Goal: Check status: Check status

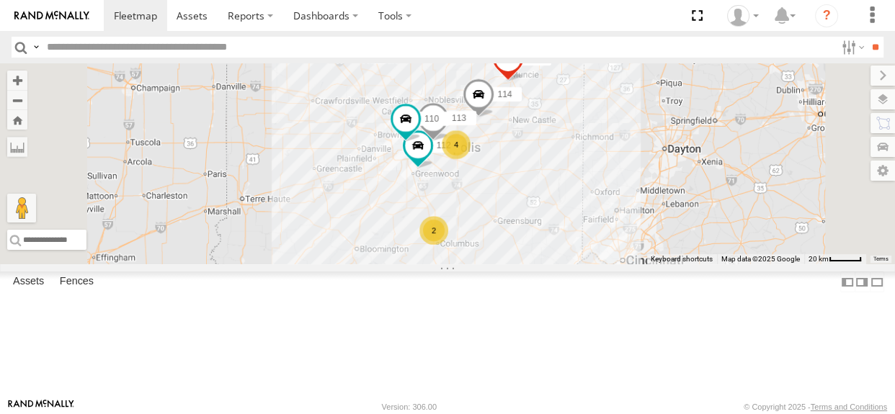
click at [471, 159] on div "4" at bounding box center [456, 144] width 29 height 29
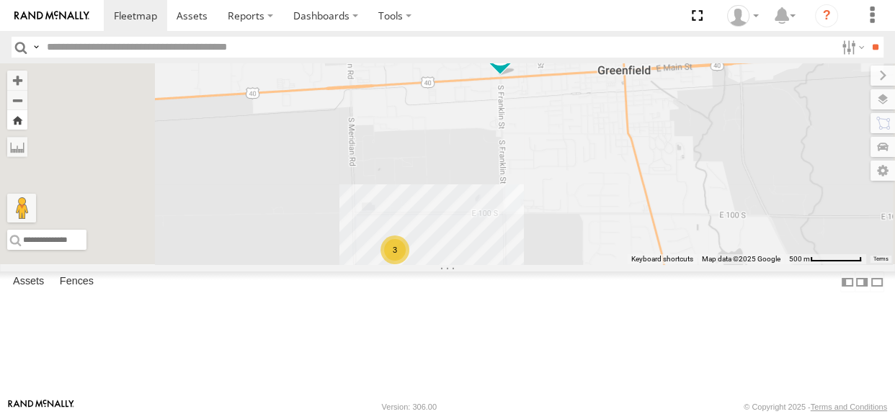
click at [27, 123] on button "Zoom Home" at bounding box center [17, 119] width 20 height 19
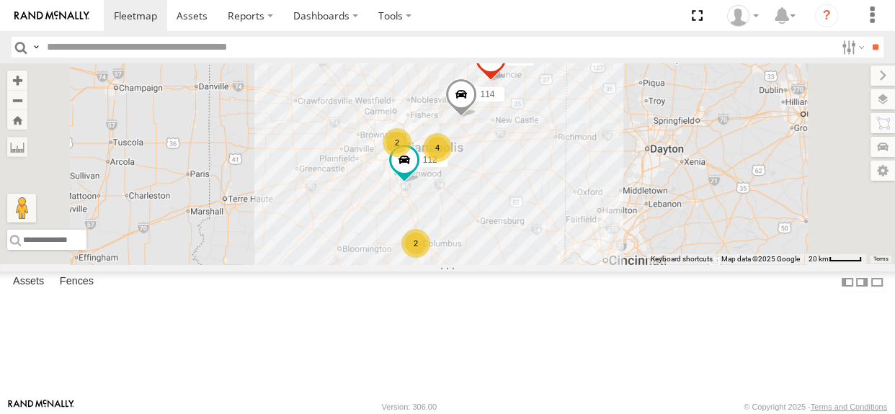
drag, startPoint x: 641, startPoint y: 243, endPoint x: 633, endPoint y: 243, distance: 7.9
click at [633, 243] on div "114 111 112 4 2 2" at bounding box center [447, 163] width 895 height 201
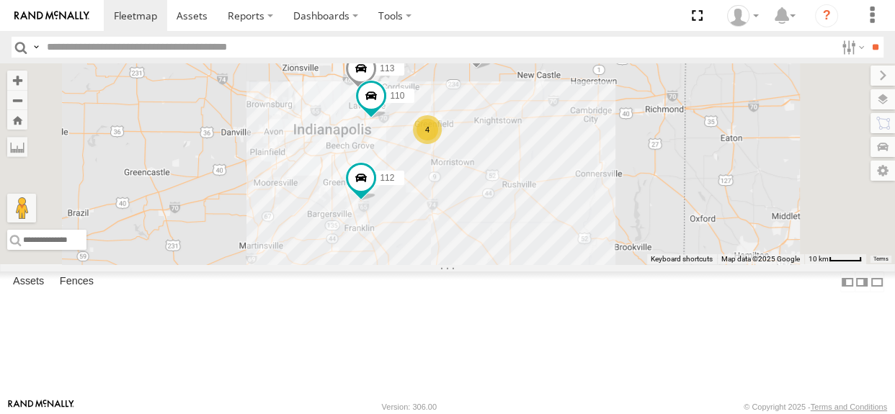
drag, startPoint x: 567, startPoint y: 198, endPoint x: 566, endPoint y: 210, distance: 11.6
click at [566, 210] on div "114 111 112 4 110 2 113" at bounding box center [447, 163] width 895 height 201
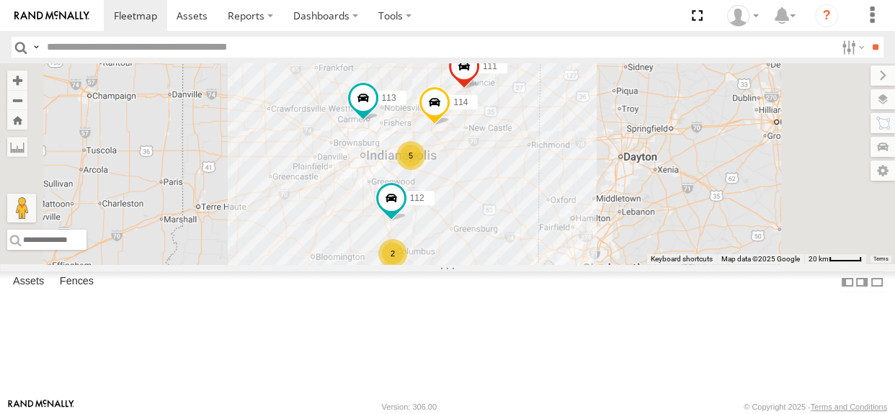
drag, startPoint x: 553, startPoint y: 243, endPoint x: 515, endPoint y: 253, distance: 38.8
click at [515, 252] on div "114 5 2 111 112 113" at bounding box center [447, 163] width 895 height 201
click at [424, 170] on div "5" at bounding box center [410, 155] width 29 height 29
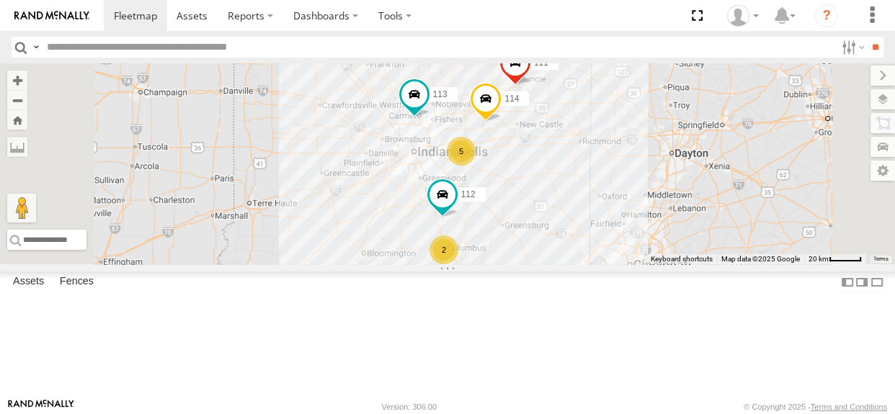
drag, startPoint x: 685, startPoint y: 282, endPoint x: 674, endPoint y: 229, distance: 54.3
click at [674, 229] on div "114 111 112 113 5 2" at bounding box center [447, 163] width 895 height 201
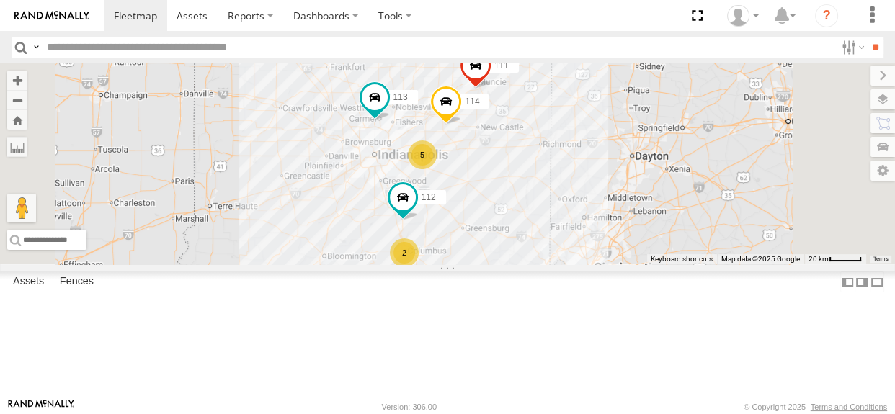
drag, startPoint x: 540, startPoint y: 208, endPoint x: 499, endPoint y: 212, distance: 41.3
click at [499, 212] on div "114 111 112 113 5 2" at bounding box center [447, 163] width 895 height 201
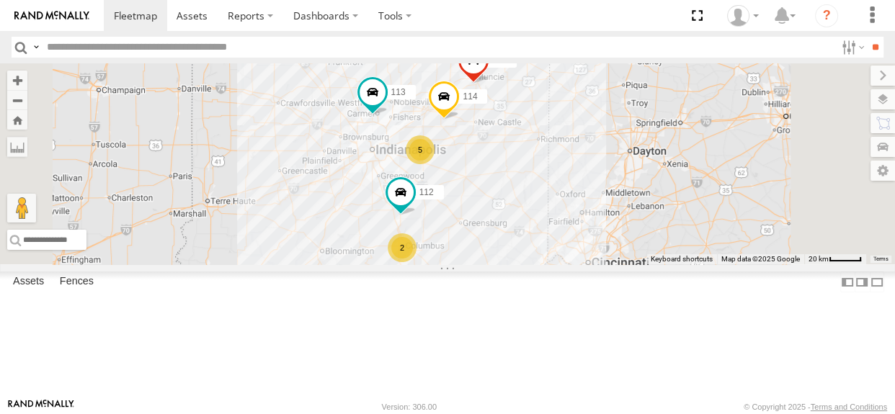
click at [653, 227] on div "114 111 112 113 5 2" at bounding box center [447, 163] width 895 height 201
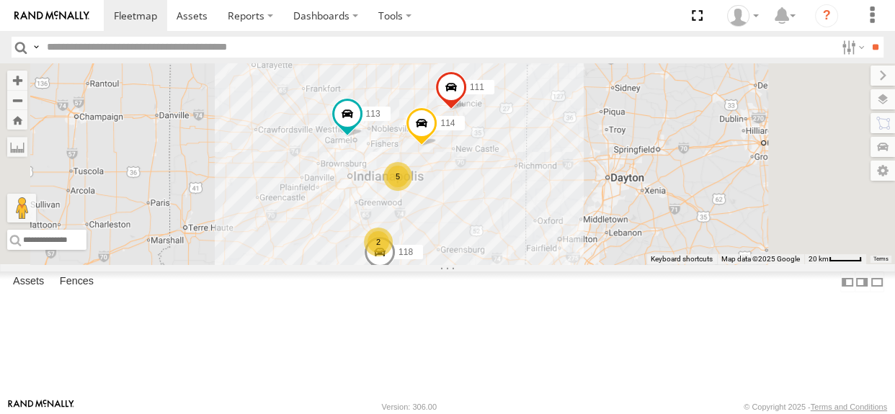
drag, startPoint x: 564, startPoint y: 211, endPoint x: 517, endPoint y: 241, distance: 56.4
click at [517, 241] on div "114 5 118 2 111 113" at bounding box center [447, 163] width 895 height 201
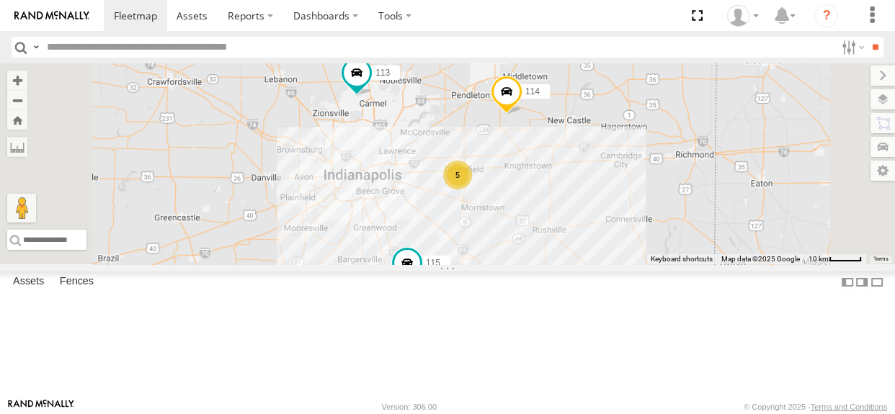
click at [472, 190] on div "5" at bounding box center [457, 175] width 29 height 29
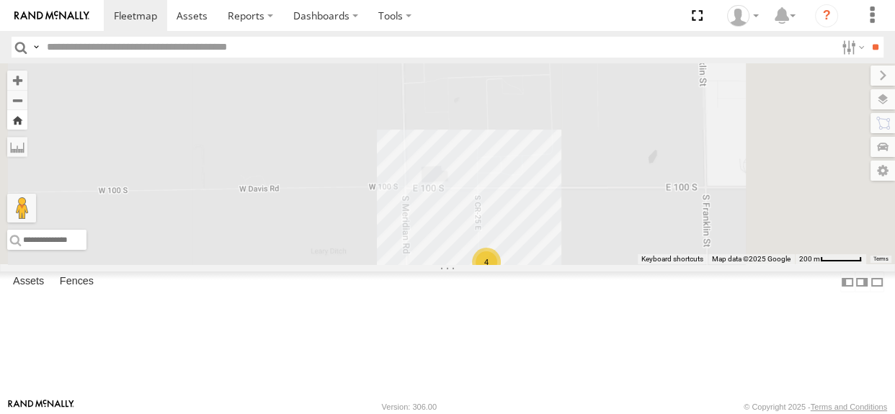
click at [27, 123] on button "Zoom Home" at bounding box center [17, 119] width 20 height 19
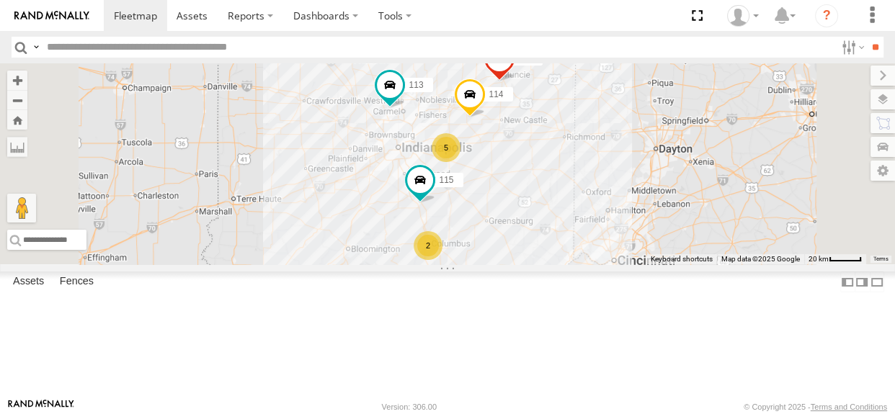
click at [442, 260] on div "2" at bounding box center [428, 245] width 29 height 29
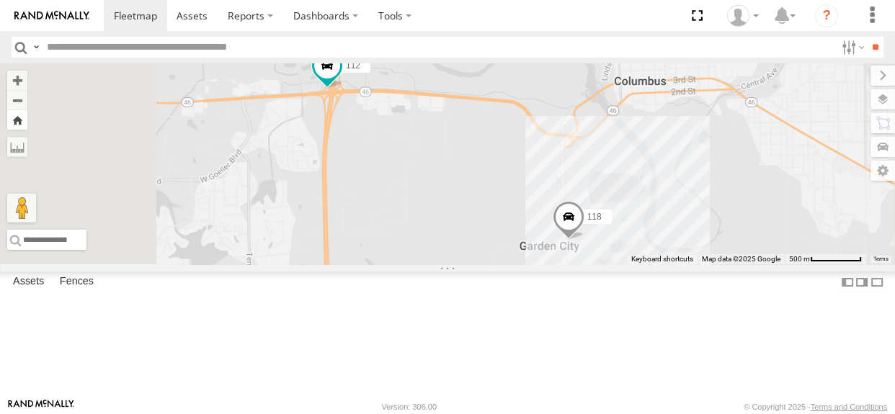
click at [27, 128] on button "Zoom Home" at bounding box center [17, 119] width 20 height 19
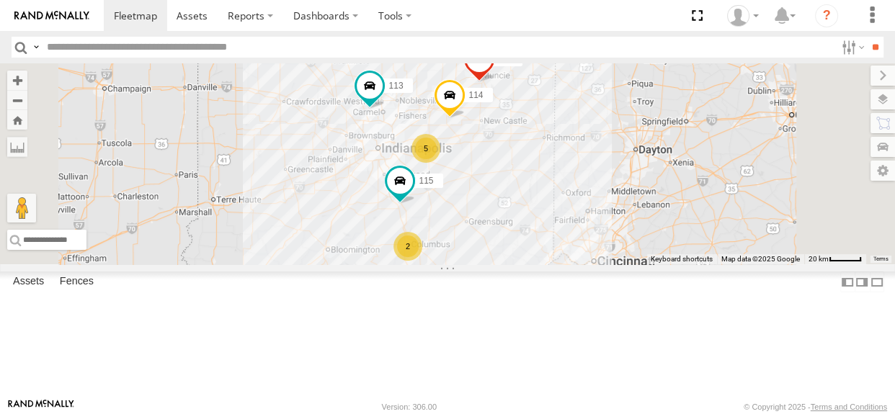
drag, startPoint x: 592, startPoint y: 195, endPoint x: 567, endPoint y: 196, distance: 25.2
click at [567, 196] on div "114 5 2 115 111 113" at bounding box center [447, 163] width 895 height 201
click at [577, 80] on div "114 5 2 115 111 113" at bounding box center [447, 163] width 895 height 201
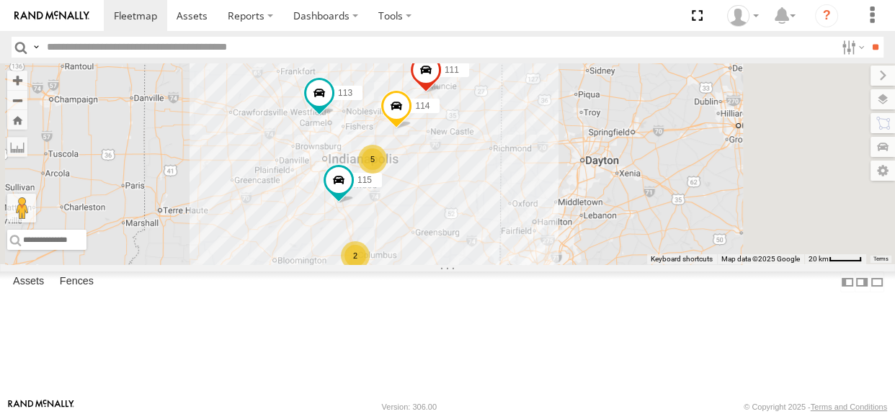
drag, startPoint x: 562, startPoint y: 197, endPoint x: 508, endPoint y: 210, distance: 55.4
click at [508, 210] on div "114 115 111 113 5 2" at bounding box center [447, 163] width 895 height 201
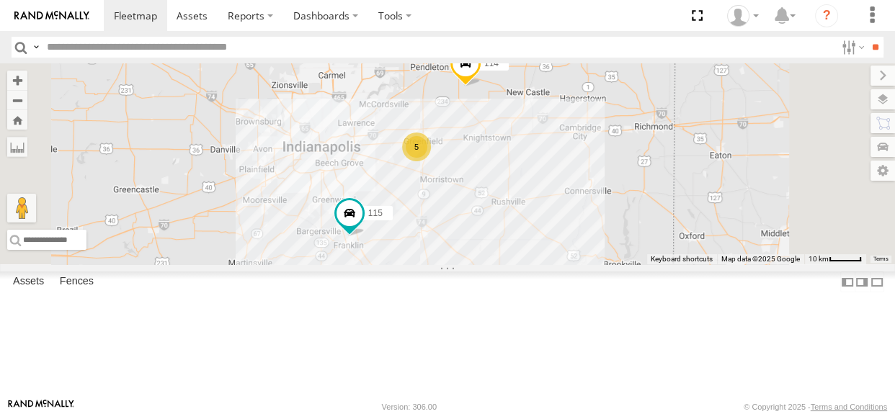
drag, startPoint x: 538, startPoint y: 238, endPoint x: 537, endPoint y: 200, distance: 37.5
click at [537, 200] on div "114 115 111 113 5" at bounding box center [447, 163] width 895 height 201
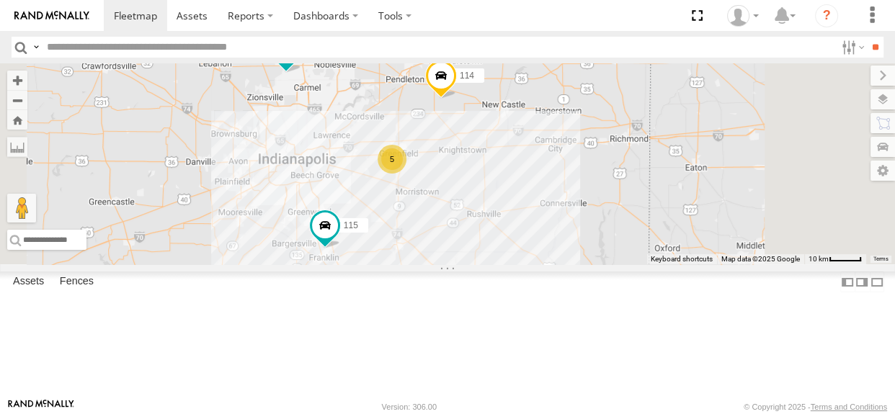
drag, startPoint x: 580, startPoint y: 274, endPoint x: 556, endPoint y: 324, distance: 55.1
click at [556, 264] on div "114 115 111 113 5 2" at bounding box center [447, 163] width 895 height 201
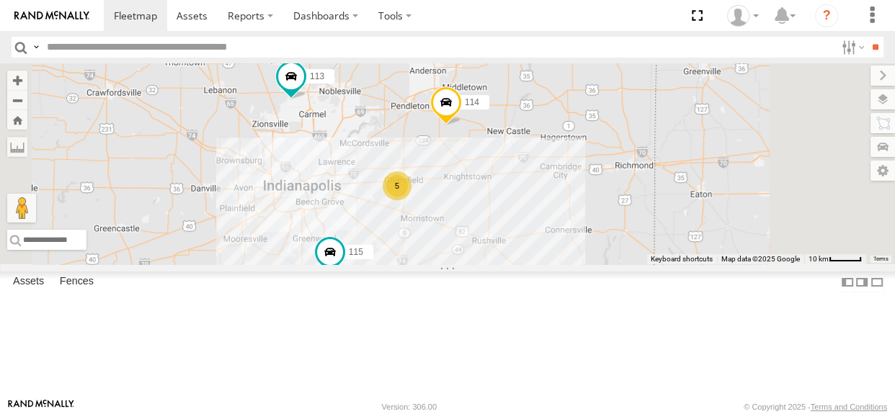
drag, startPoint x: 576, startPoint y: 166, endPoint x: 584, endPoint y: 189, distance: 23.5
click at [584, 189] on div "114 115 111 113 5 2" at bounding box center [447, 163] width 895 height 201
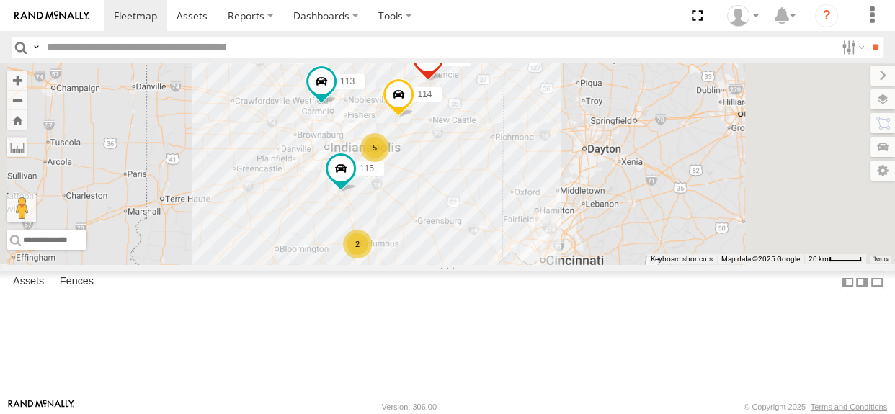
drag, startPoint x: 569, startPoint y: 249, endPoint x: 587, endPoint y: 225, distance: 29.4
click at [587, 225] on div "114 115 111 113 5 2" at bounding box center [447, 163] width 895 height 201
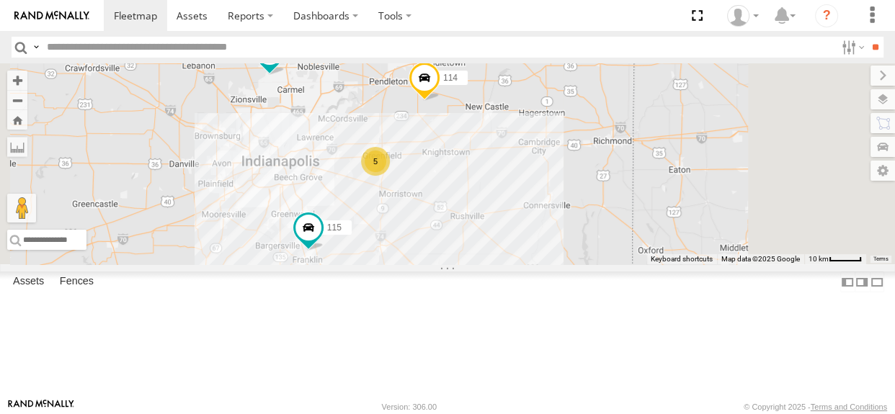
drag, startPoint x: 584, startPoint y: 225, endPoint x: 616, endPoint y: 252, distance: 42.4
click at [616, 252] on div "114 115 111 113 5 2" at bounding box center [447, 163] width 895 height 201
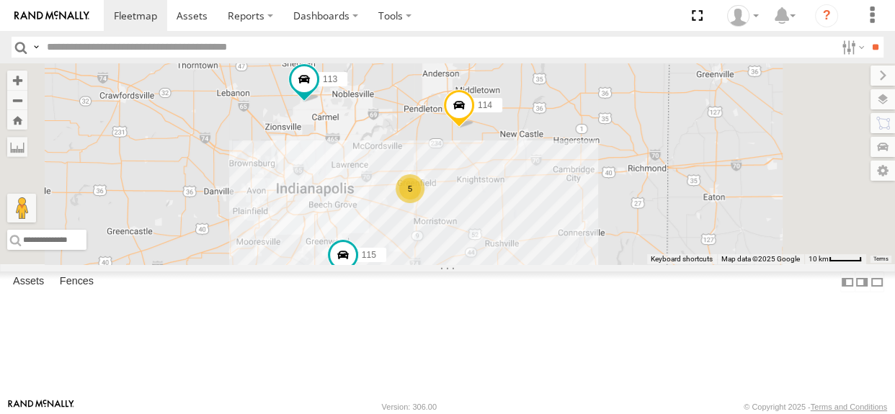
drag, startPoint x: 619, startPoint y: 252, endPoint x: 655, endPoint y: 280, distance: 45.7
click at [655, 264] on div "114 115 111 113 5 2" at bounding box center [447, 163] width 895 height 201
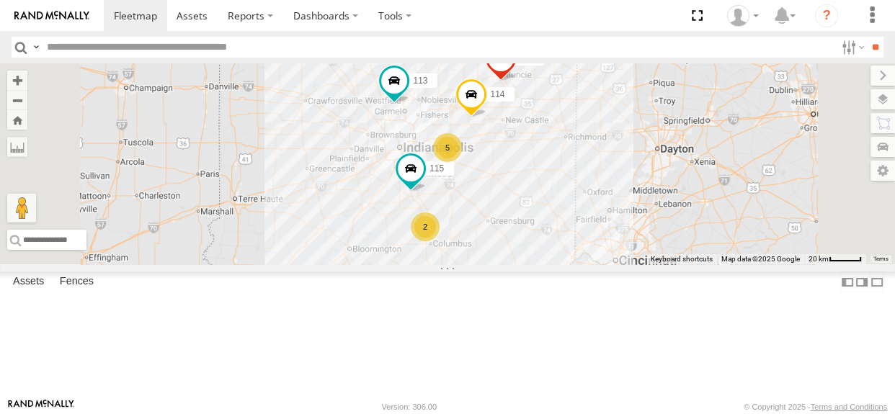
click at [462, 162] on div "5" at bounding box center [447, 147] width 29 height 29
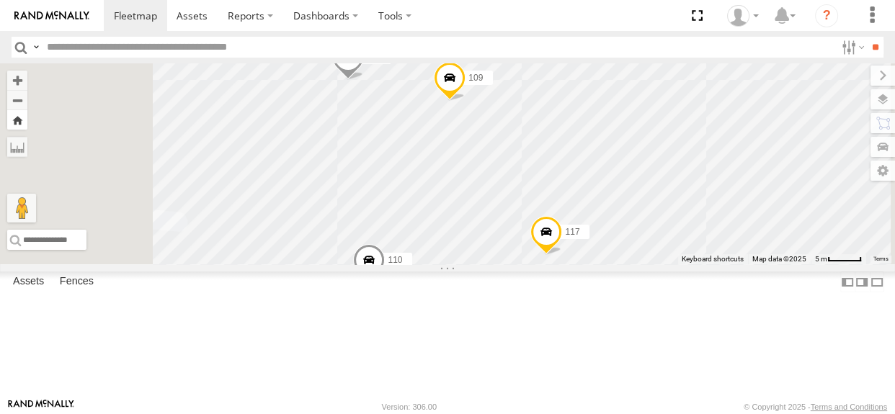
click at [27, 120] on button "Zoom Home" at bounding box center [17, 119] width 20 height 19
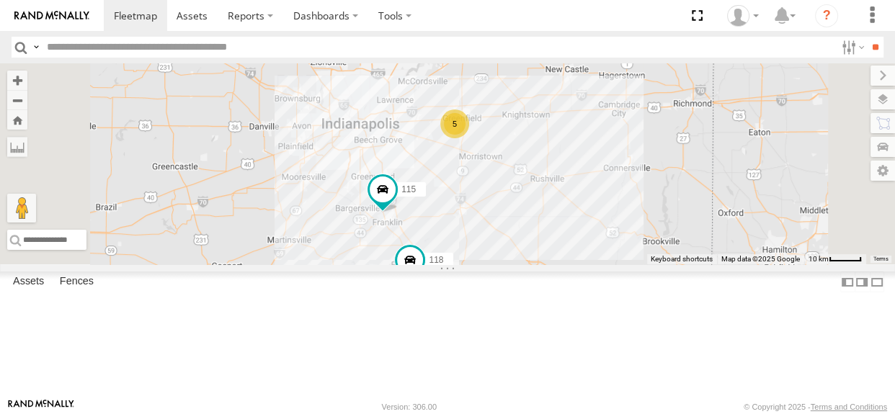
drag, startPoint x: 583, startPoint y: 201, endPoint x: 537, endPoint y: 172, distance: 54.4
click at [537, 172] on div "114 115 111 113 5 118 112" at bounding box center [447, 163] width 895 height 201
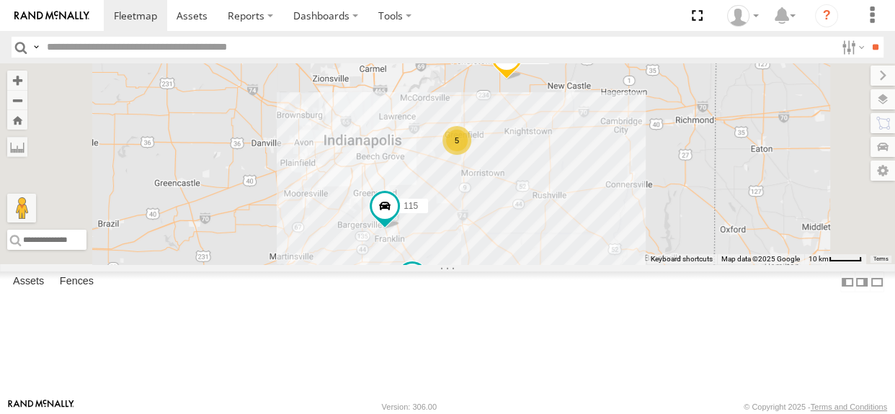
drag, startPoint x: 627, startPoint y: 251, endPoint x: 620, endPoint y: 272, distance: 21.9
click at [620, 264] on div "114 115 111 113 118 112 5" at bounding box center [447, 163] width 895 height 201
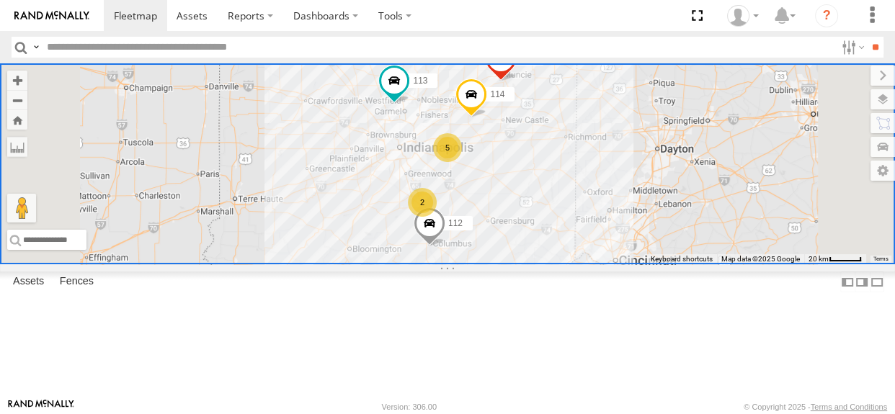
click at [425, 179] on div "114 111 112 113 5 2" at bounding box center [447, 163] width 895 height 201
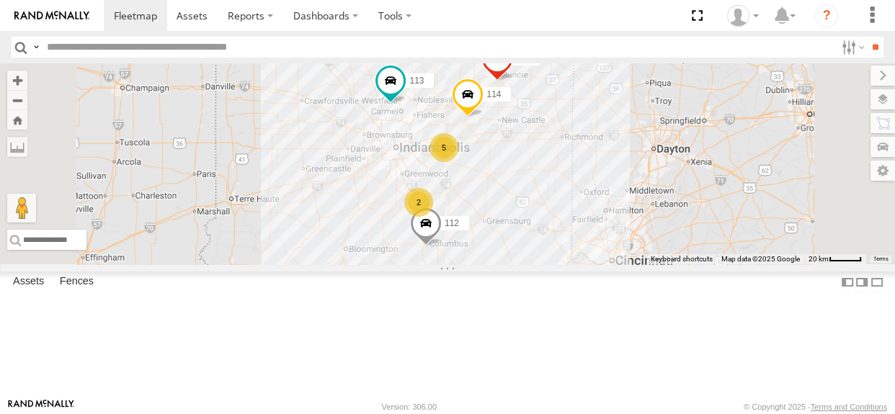
drag, startPoint x: 531, startPoint y: 216, endPoint x: 470, endPoint y: 216, distance: 61.3
click at [470, 216] on div "114 111 112 113 5 2" at bounding box center [447, 163] width 895 height 201
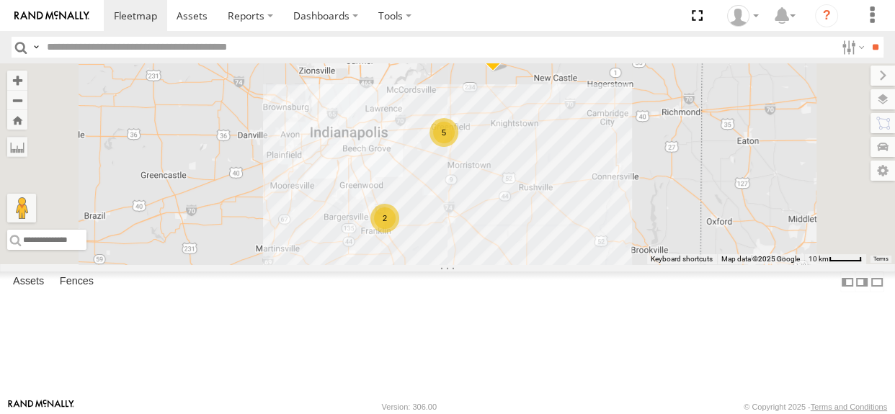
drag, startPoint x: 666, startPoint y: 271, endPoint x: 662, endPoint y: 246, distance: 24.8
click at [662, 246] on div "114 111 112 113 5 2" at bounding box center [447, 163] width 895 height 201
click at [658, 252] on div "114 111 112 113 5 2" at bounding box center [447, 163] width 895 height 201
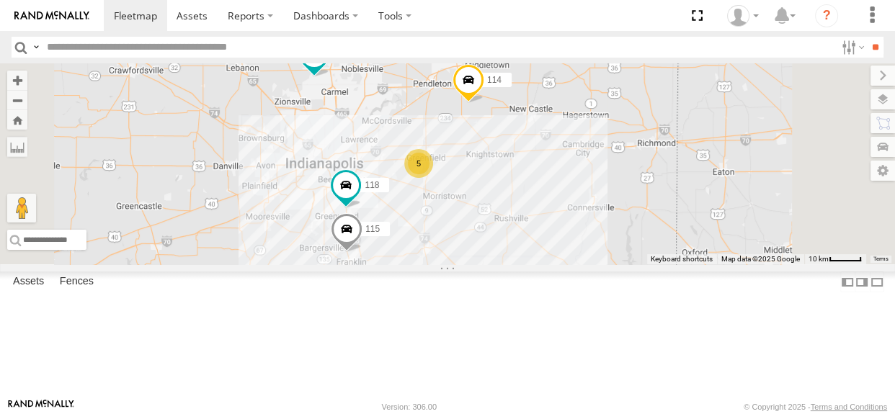
drag, startPoint x: 615, startPoint y: 216, endPoint x: 562, endPoint y: 216, distance: 52.6
click at [562, 216] on div "114 118 115 111 112 113 5" at bounding box center [447, 163] width 895 height 201
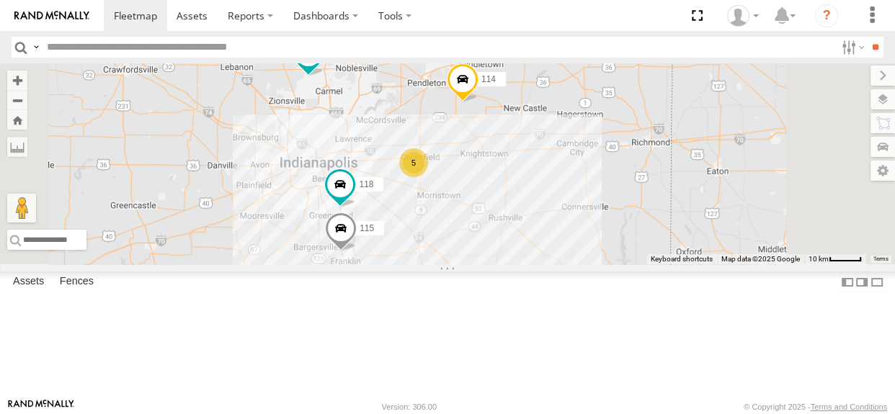
drag, startPoint x: 576, startPoint y: 288, endPoint x: 569, endPoint y: 287, distance: 7.2
click at [569, 264] on div "114 118 115 111 112 113 5" at bounding box center [447, 163] width 895 height 201
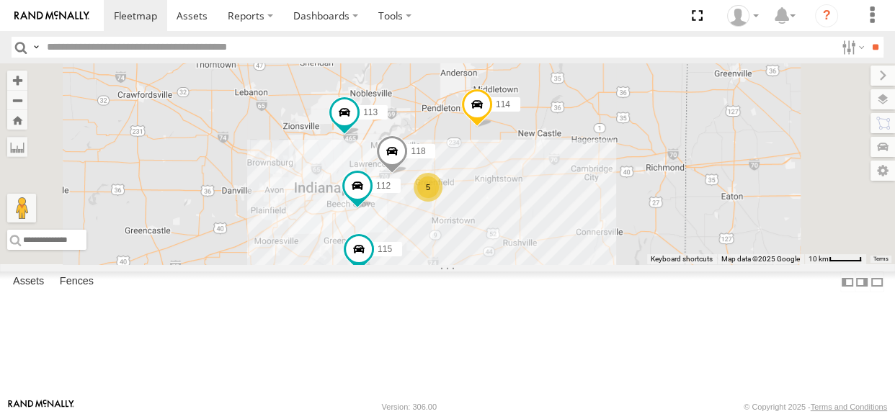
drag, startPoint x: 673, startPoint y: 273, endPoint x: 656, endPoint y: 277, distance: 17.0
click at [656, 264] on div "114 5 118 115 111 112 113" at bounding box center [447, 163] width 895 height 201
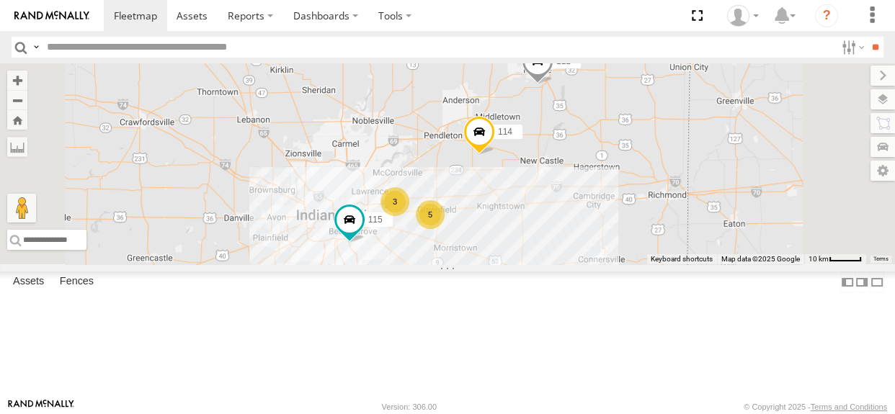
click at [589, 264] on div "114 5 3 115 111" at bounding box center [447, 163] width 895 height 201
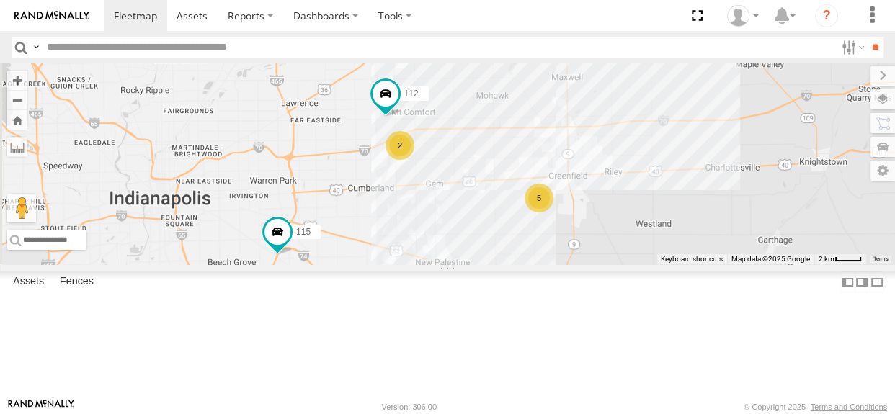
drag, startPoint x: 593, startPoint y: 293, endPoint x: 646, endPoint y: 279, distance: 54.4
click at [646, 264] on div "114 115 111 5 2 112" at bounding box center [447, 163] width 895 height 201
click at [414, 160] on div "2" at bounding box center [400, 145] width 29 height 29
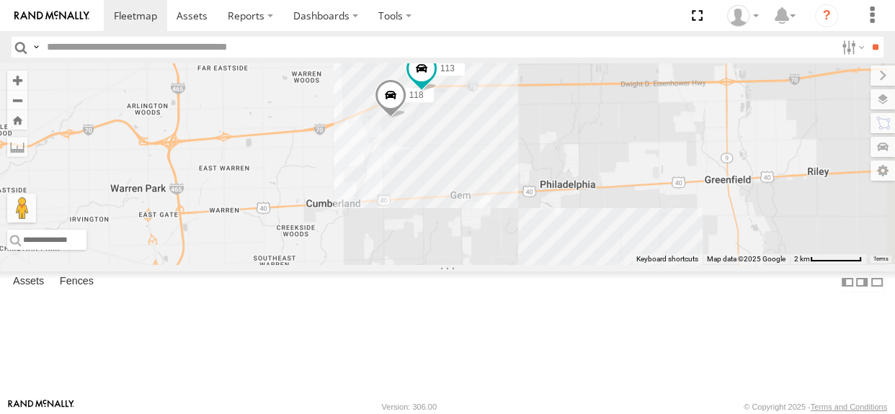
drag, startPoint x: 788, startPoint y: 274, endPoint x: 642, endPoint y: 184, distance: 171.8
click at [642, 184] on div "114 115 111 112 118 113" at bounding box center [447, 163] width 895 height 201
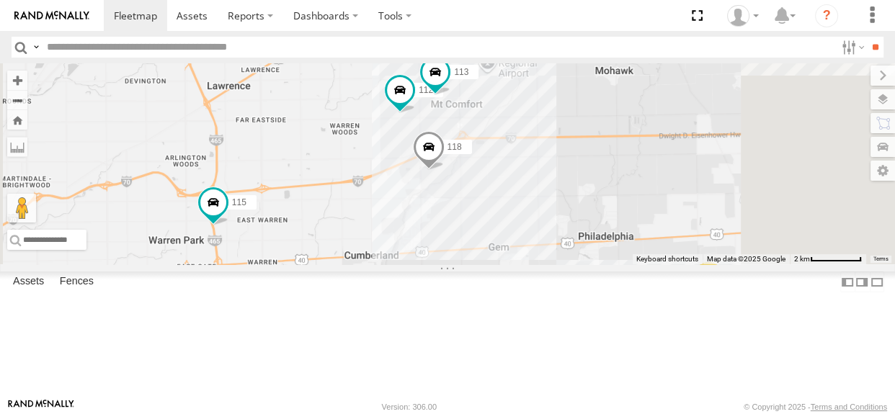
drag, startPoint x: 618, startPoint y: 252, endPoint x: 616, endPoint y: 306, distance: 53.3
click at [616, 264] on div "115 114 111 118 5 112 113" at bounding box center [447, 163] width 895 height 201
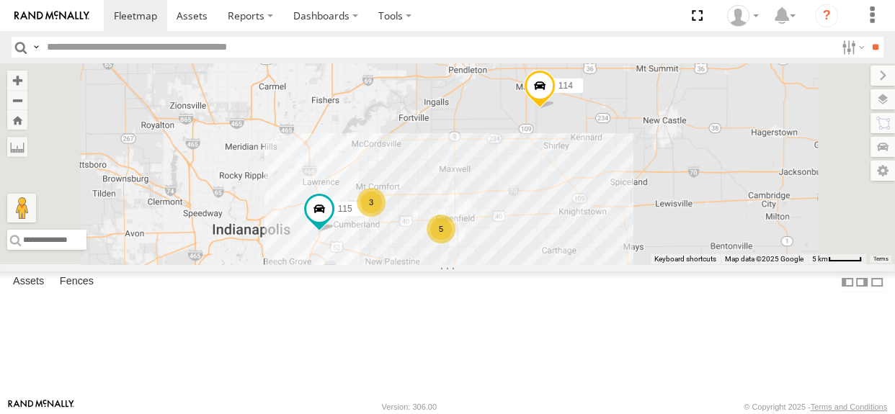
drag, startPoint x: 556, startPoint y: 298, endPoint x: 598, endPoint y: 233, distance: 77.2
click at [598, 233] on div "115 114 5 3 111" at bounding box center [447, 163] width 895 height 201
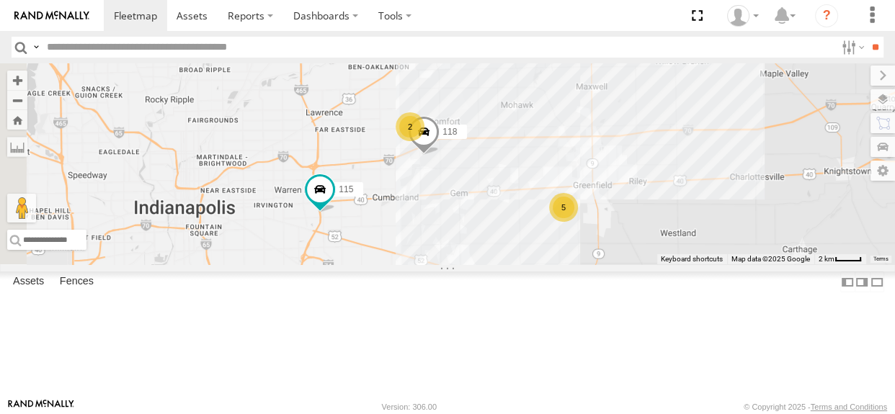
drag, startPoint x: 605, startPoint y: 313, endPoint x: 664, endPoint y: 290, distance: 63.4
click at [664, 264] on div "115 114 111 5 118 2" at bounding box center [447, 163] width 895 height 201
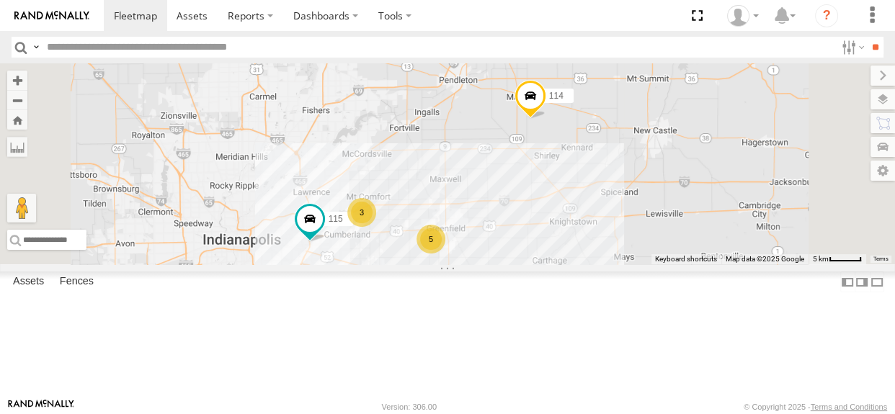
drag, startPoint x: 778, startPoint y: 224, endPoint x: 681, endPoint y: 251, distance: 101.1
click at [681, 251] on div "115 114 111 5 3" at bounding box center [447, 163] width 895 height 201
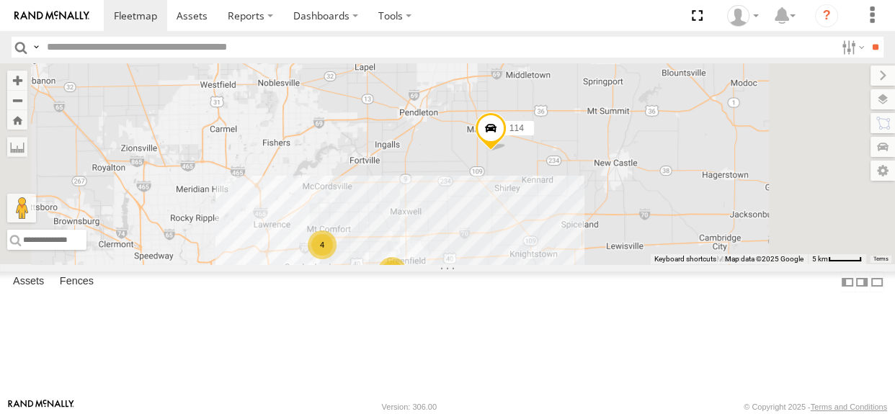
drag, startPoint x: 558, startPoint y: 287, endPoint x: 574, endPoint y: 264, distance: 27.6
click at [574, 264] on div "114 5 4 111" at bounding box center [447, 163] width 895 height 201
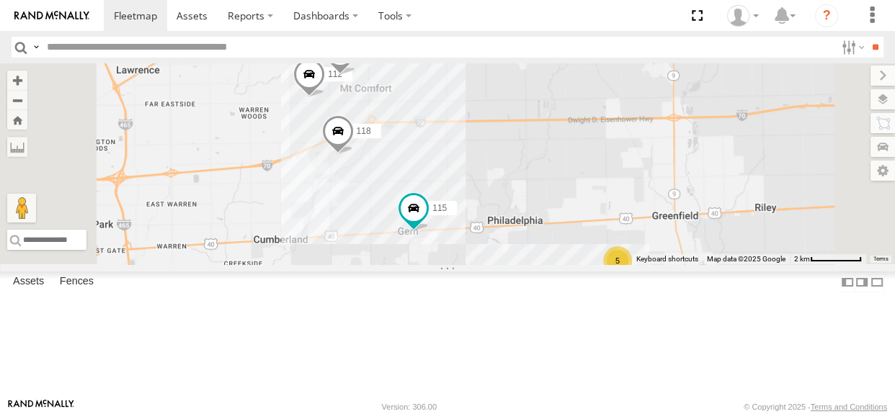
drag, startPoint x: 569, startPoint y: 222, endPoint x: 554, endPoint y: 240, distance: 23.5
click at [554, 240] on div "114 111 118 115 5 112 113" at bounding box center [447, 163] width 895 height 201
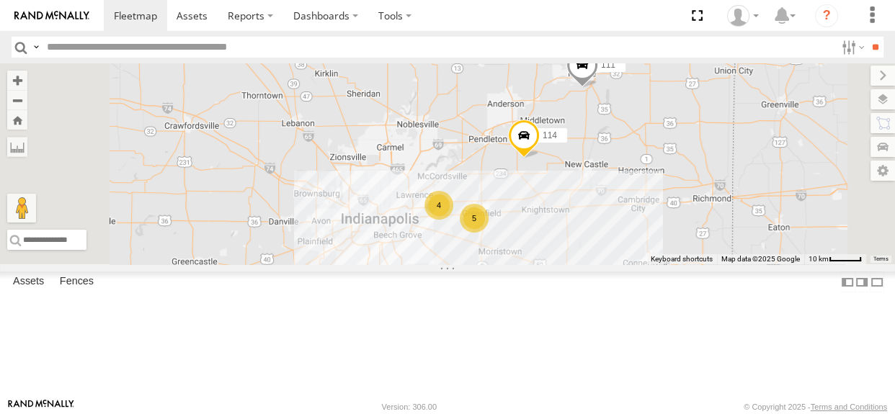
drag, startPoint x: 779, startPoint y: 238, endPoint x: 727, endPoint y: 259, distance: 56.2
click at [727, 259] on div "114 111 5 4" at bounding box center [447, 163] width 895 height 201
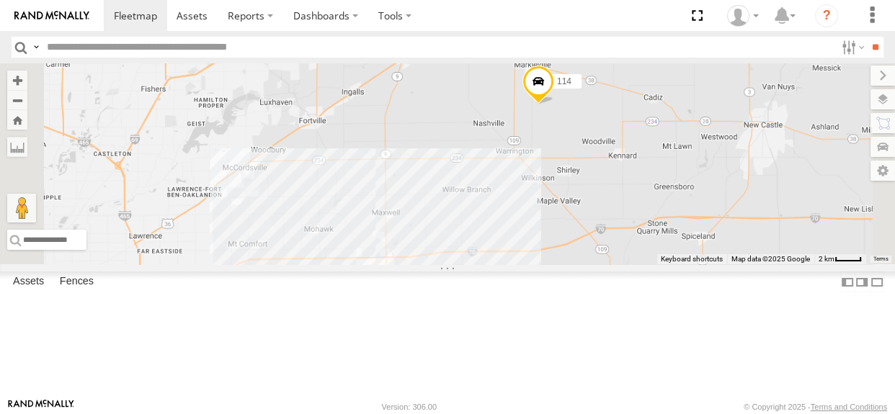
click at [701, 262] on div "114 111" at bounding box center [447, 163] width 895 height 201
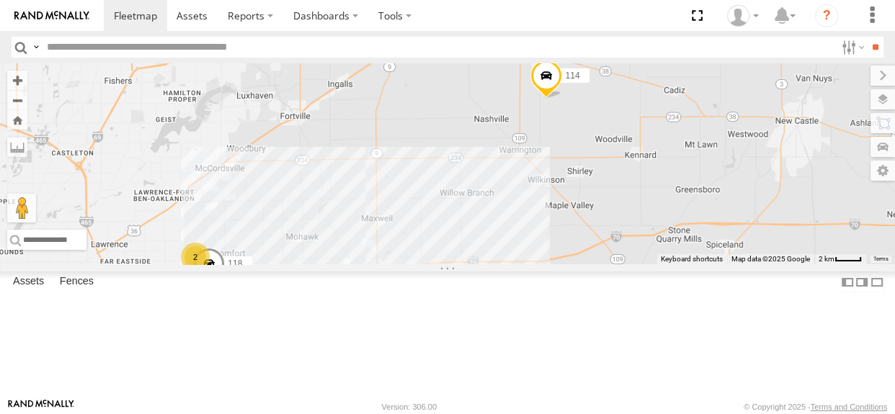
drag, startPoint x: 662, startPoint y: 285, endPoint x: 726, endPoint y: 239, distance: 78.6
click at [726, 239] on div "114 111 6 118 2" at bounding box center [447, 163] width 895 height 201
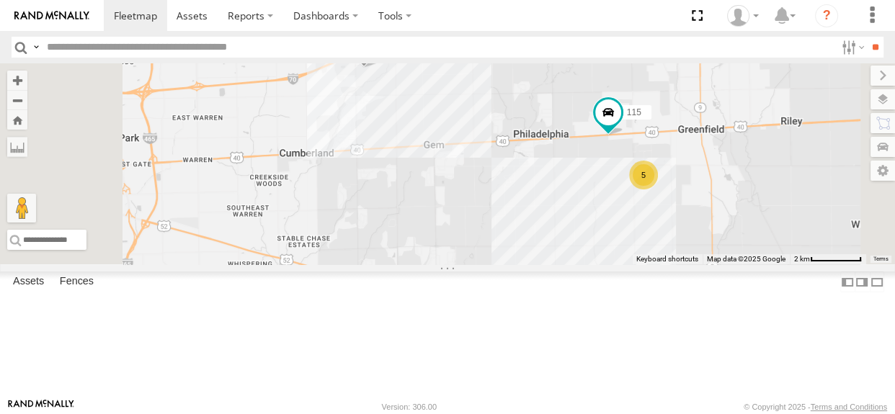
drag, startPoint x: 686, startPoint y: 255, endPoint x: 605, endPoint y: 292, distance: 88.7
click at [605, 264] on div "114 111 5 118 115 112" at bounding box center [447, 163] width 895 height 201
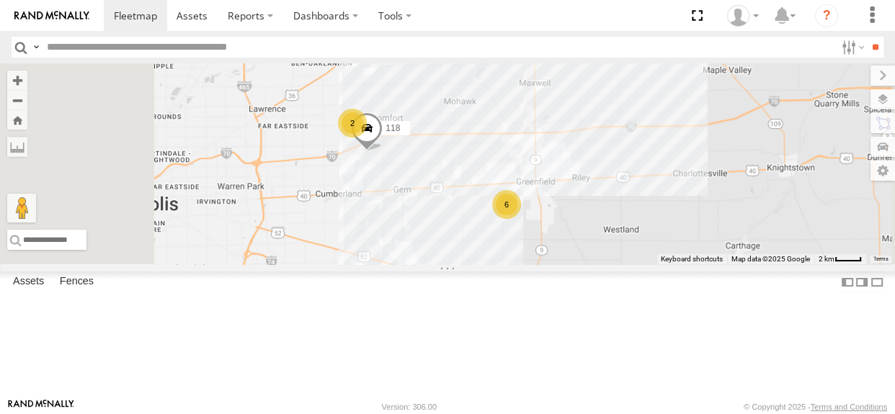
drag, startPoint x: 633, startPoint y: 257, endPoint x: 613, endPoint y: 284, distance: 34.0
click at [613, 264] on div "114 111 118 6 2" at bounding box center [447, 163] width 895 height 201
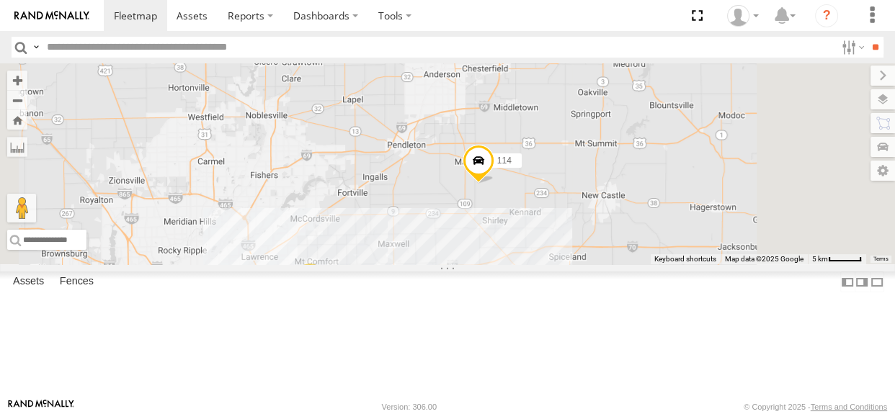
drag, startPoint x: 638, startPoint y: 306, endPoint x: 638, endPoint y: 315, distance: 9.4
click at [638, 264] on div "114 111 6 3" at bounding box center [447, 163] width 895 height 201
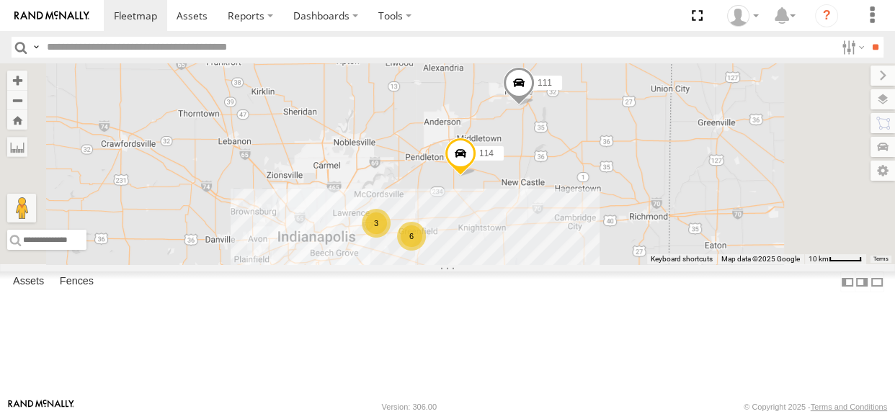
drag, startPoint x: 610, startPoint y: 247, endPoint x: 602, endPoint y: 208, distance: 40.4
click at [602, 208] on div "114 111 6 3" at bounding box center [447, 163] width 895 height 201
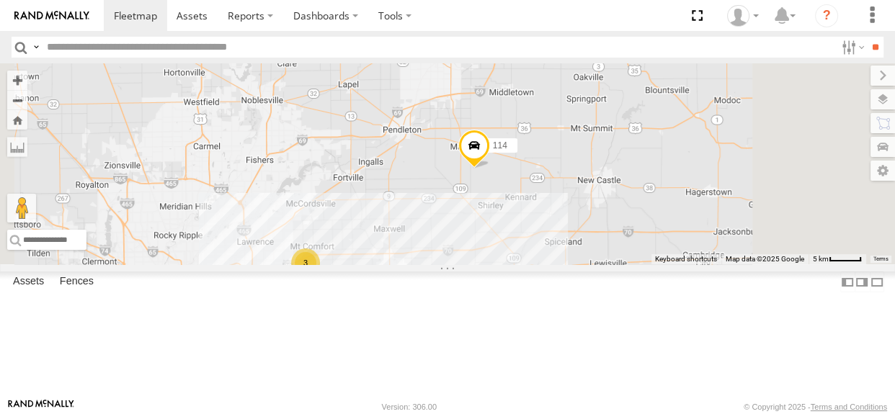
drag, startPoint x: 583, startPoint y: 276, endPoint x: 538, endPoint y: 303, distance: 52.6
click at [538, 264] on div "114 111 6 3" at bounding box center [447, 163] width 895 height 201
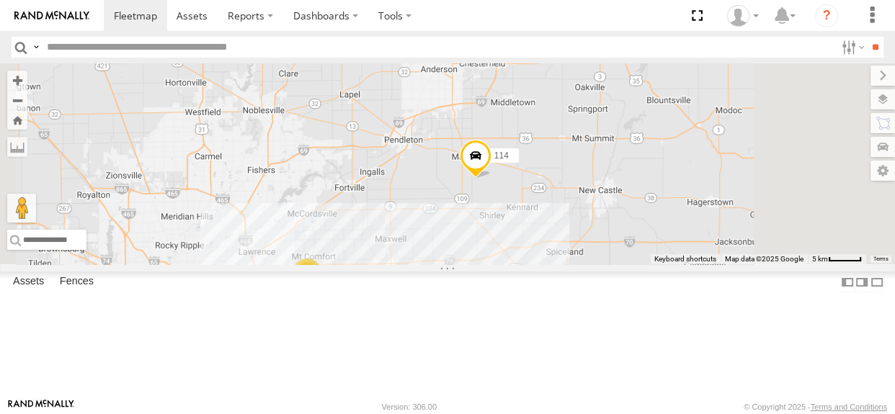
drag, startPoint x: 632, startPoint y: 295, endPoint x: 634, endPoint y: 306, distance: 11.7
click at [634, 264] on div "114 111 6 3" at bounding box center [447, 163] width 895 height 201
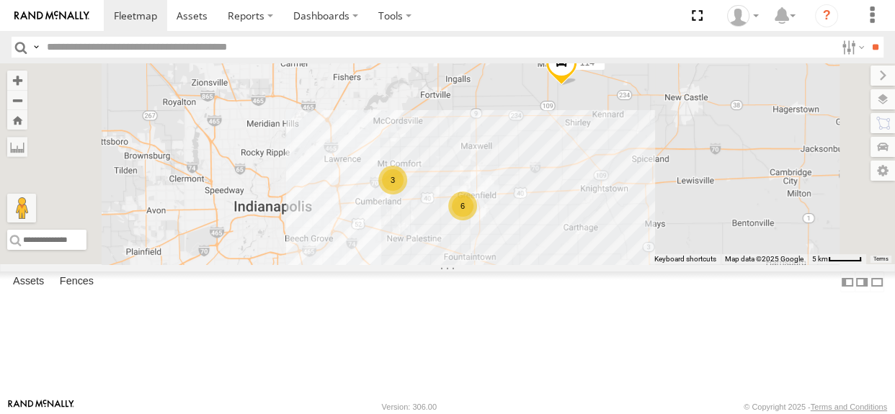
drag, startPoint x: 598, startPoint y: 240, endPoint x: 687, endPoint y: 144, distance: 131.0
click at [687, 144] on div "114 111 6 3" at bounding box center [447, 163] width 895 height 201
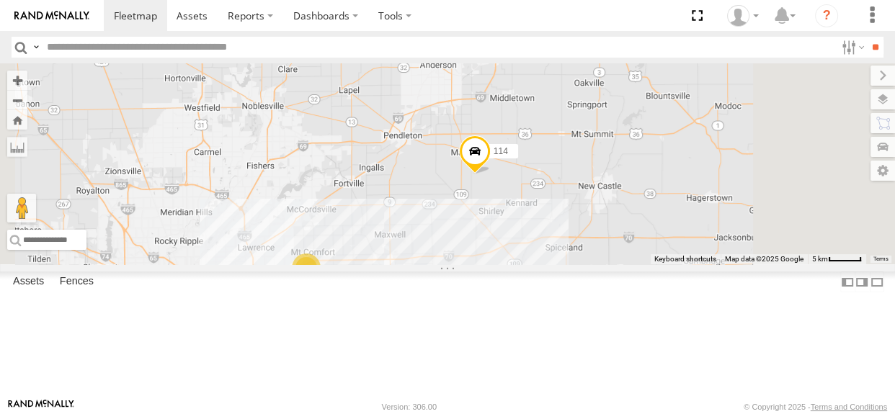
click at [391, 309] on div "6" at bounding box center [376, 294] width 29 height 29
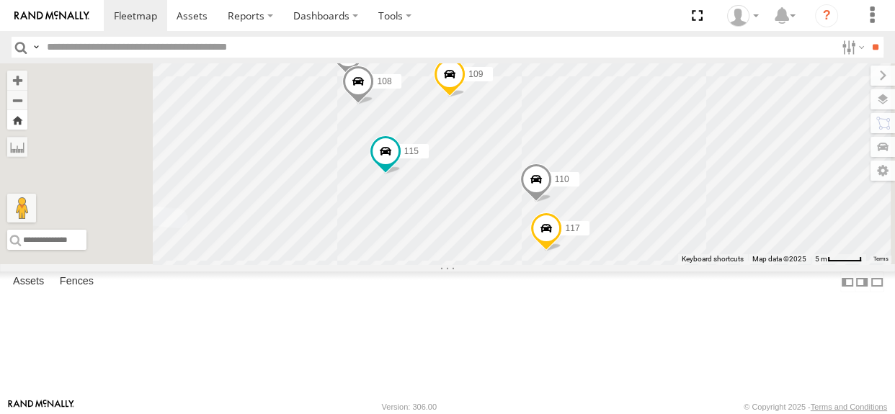
click at [27, 123] on button "Zoom Home" at bounding box center [17, 119] width 20 height 19
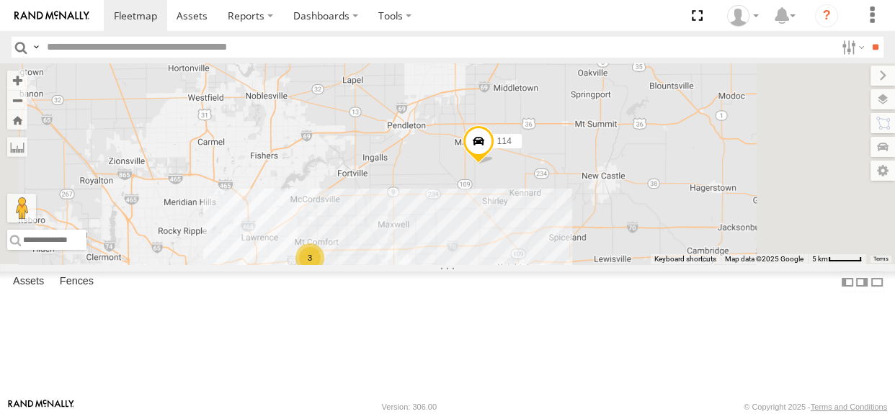
drag, startPoint x: 546, startPoint y: 287, endPoint x: 565, endPoint y: 257, distance: 35.0
click at [565, 257] on div "114 6 3 111" at bounding box center [447, 163] width 895 height 201
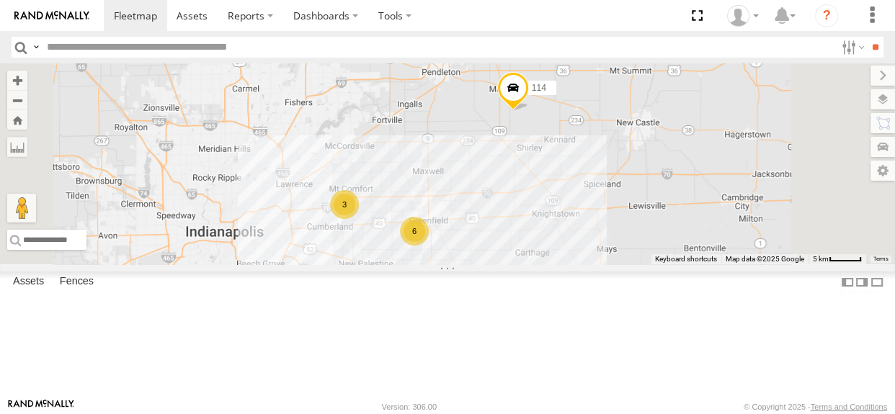
click at [429, 246] on div "6" at bounding box center [414, 231] width 29 height 29
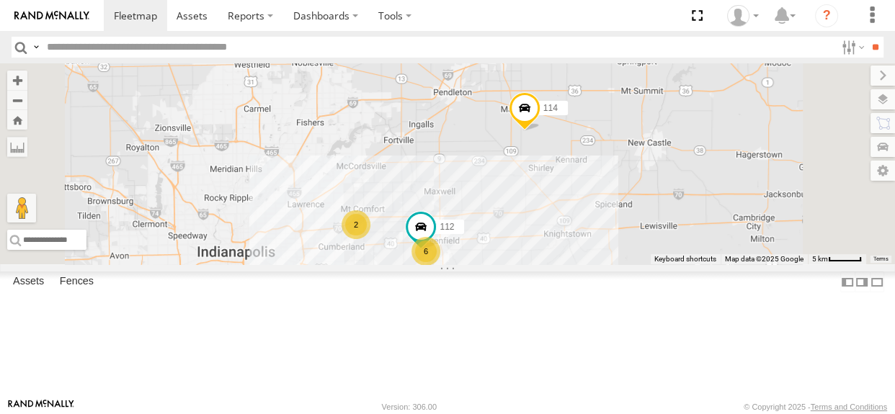
drag, startPoint x: 516, startPoint y: 280, endPoint x: 567, endPoint y: 236, distance: 67.0
click at [567, 236] on div "114 6 2 111 112" at bounding box center [447, 163] width 895 height 201
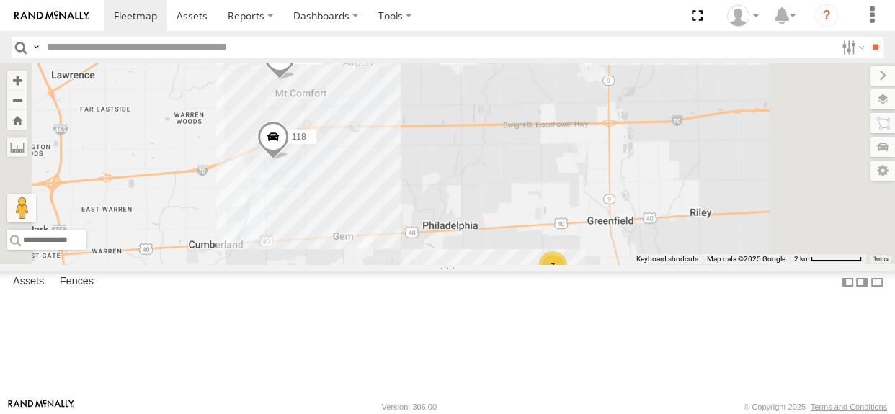
drag, startPoint x: 561, startPoint y: 311, endPoint x: 579, endPoint y: 350, distance: 43.5
click at [579, 264] on div "114 111 118 113 7" at bounding box center [447, 163] width 895 height 201
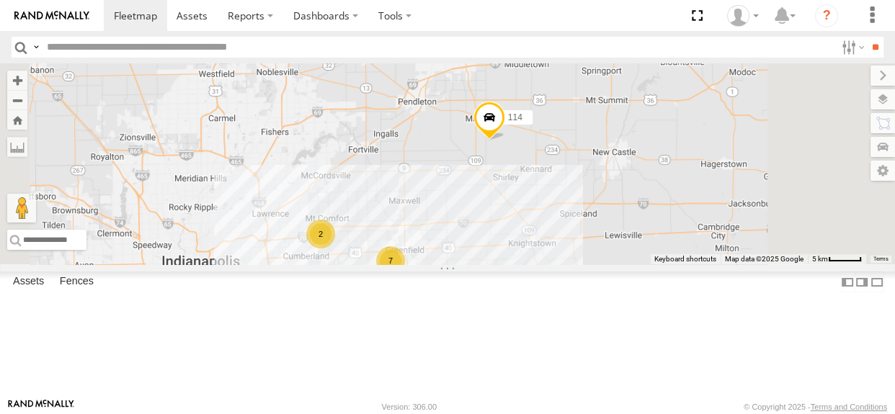
drag, startPoint x: 511, startPoint y: 262, endPoint x: 530, endPoint y: 224, distance: 41.9
click at [529, 224] on div "114 7 2 111" at bounding box center [447, 163] width 895 height 201
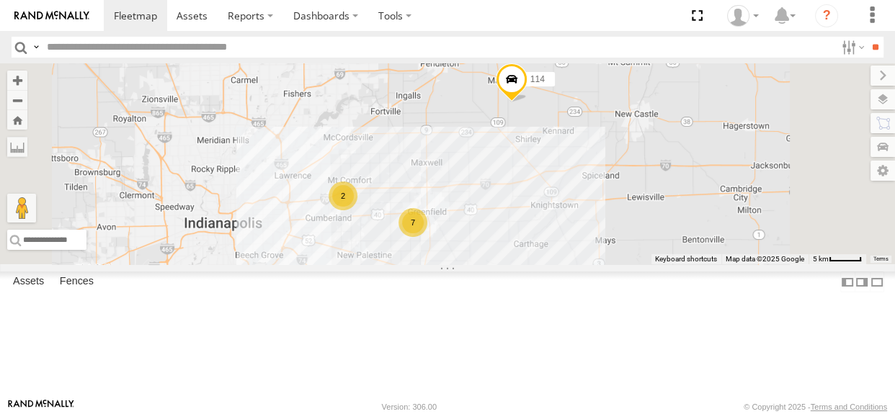
drag, startPoint x: 488, startPoint y: 303, endPoint x: 494, endPoint y: 290, distance: 13.9
click at [494, 264] on div "114 7 2 111" at bounding box center [447, 163] width 895 height 201
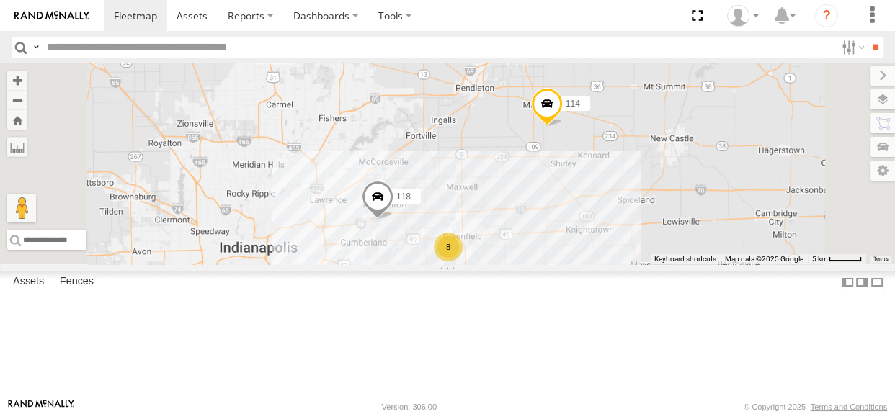
drag, startPoint x: 632, startPoint y: 307, endPoint x: 708, endPoint y: 259, distance: 90.0
click at [708, 259] on div "114 8 118 111" at bounding box center [447, 163] width 895 height 201
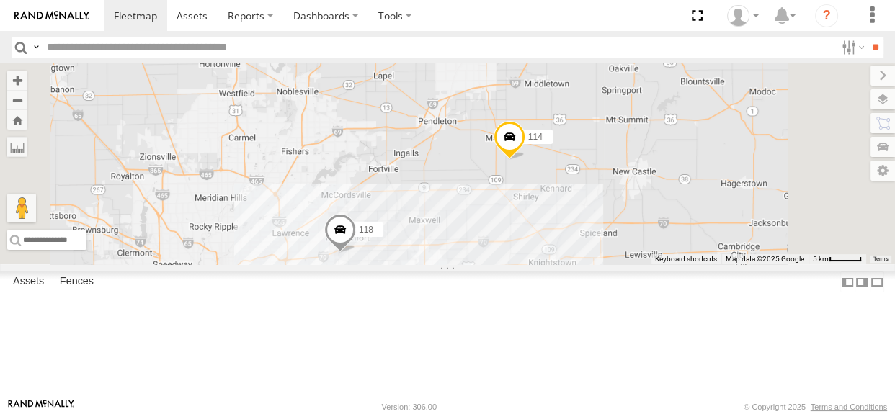
drag, startPoint x: 666, startPoint y: 190, endPoint x: 628, endPoint y: 226, distance: 52.5
click at [628, 226] on div "114 8 118 111" at bounding box center [447, 163] width 895 height 201
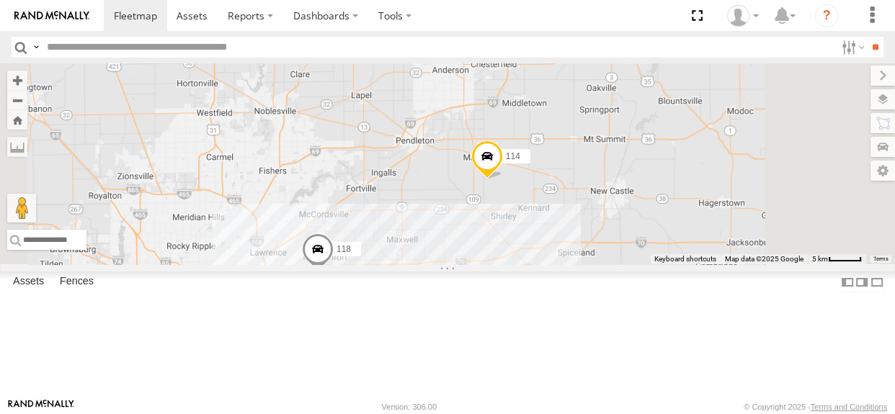
drag, startPoint x: 721, startPoint y: 169, endPoint x: 696, endPoint y: 192, distance: 33.7
click at [696, 192] on div "114 8 118 111" at bounding box center [447, 163] width 895 height 201
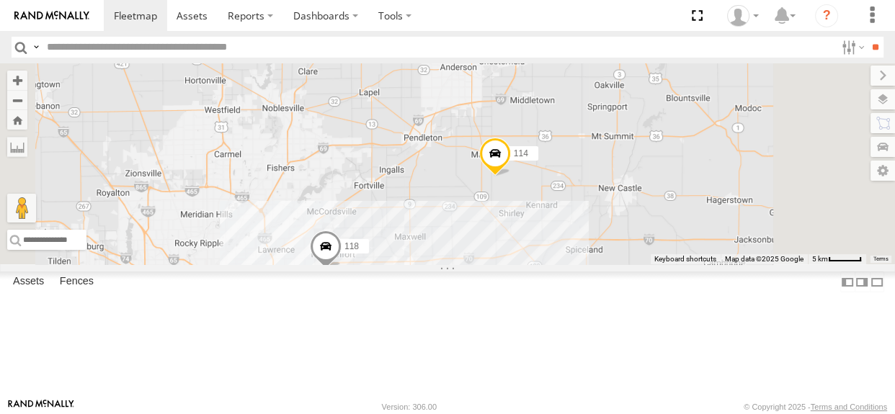
drag, startPoint x: 604, startPoint y: 246, endPoint x: 615, endPoint y: 241, distance: 12.3
click at [615, 241] on div "114 8 118 111" at bounding box center [447, 163] width 895 height 201
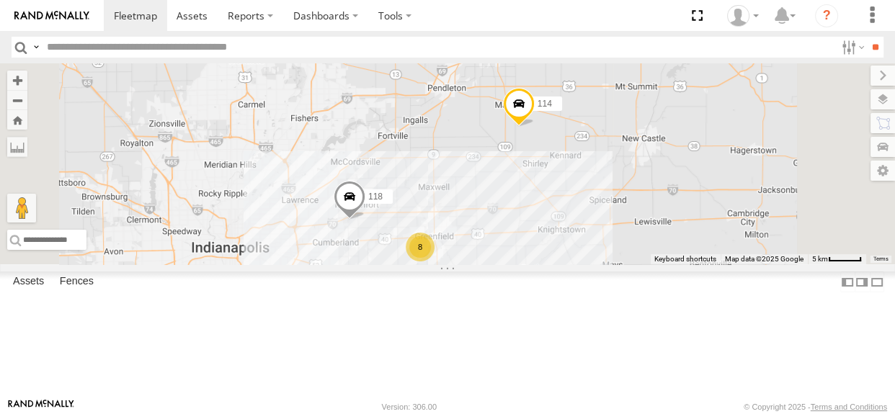
drag, startPoint x: 532, startPoint y: 288, endPoint x: 558, endPoint y: 232, distance: 61.3
click at [558, 232] on div "114 8 118 111" at bounding box center [447, 163] width 895 height 201
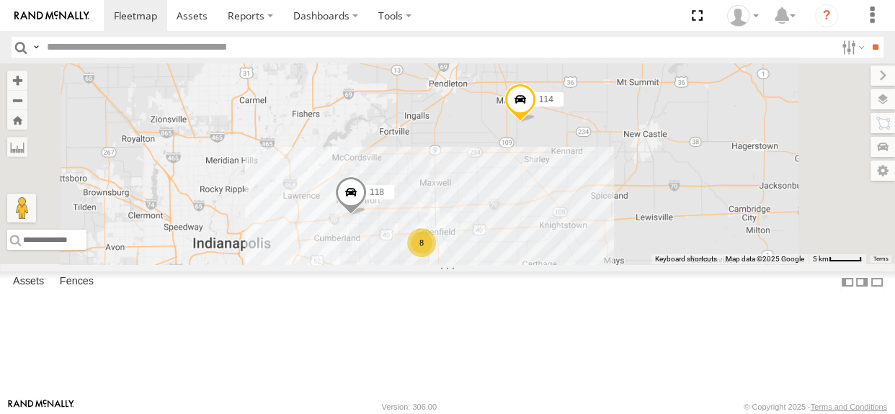
click at [436, 257] on div "8" at bounding box center [421, 242] width 29 height 29
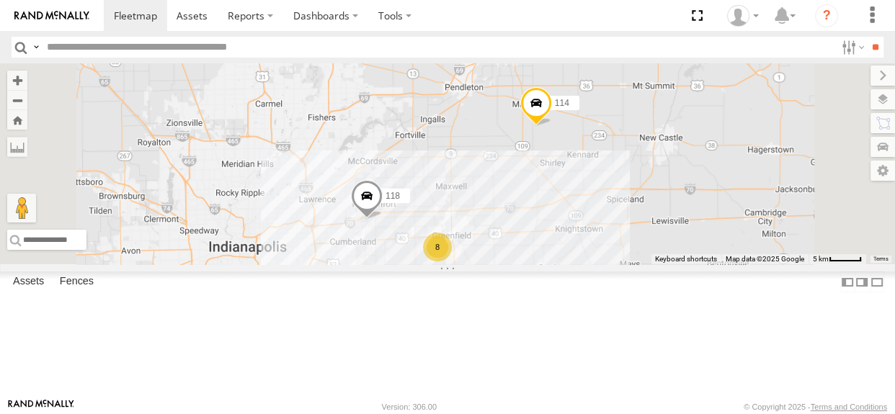
drag, startPoint x: 561, startPoint y: 221, endPoint x: 592, endPoint y: 306, distance: 91.4
click at [592, 264] on div "114 118 111 8" at bounding box center [447, 163] width 895 height 201
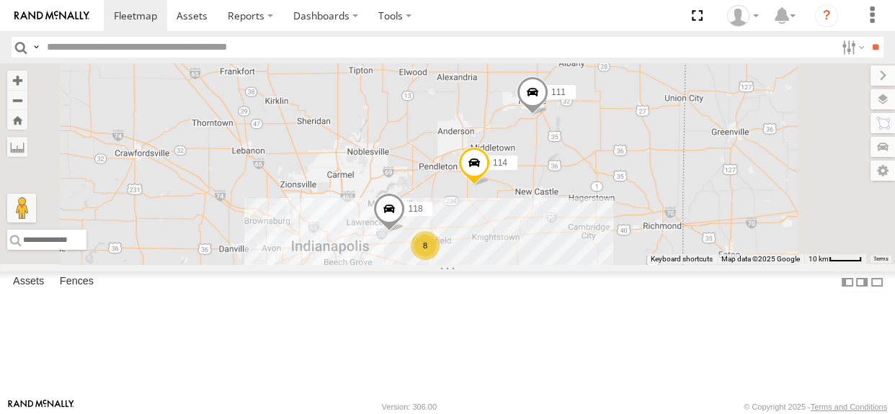
click at [605, 186] on div "114 118 111 8" at bounding box center [447, 163] width 895 height 201
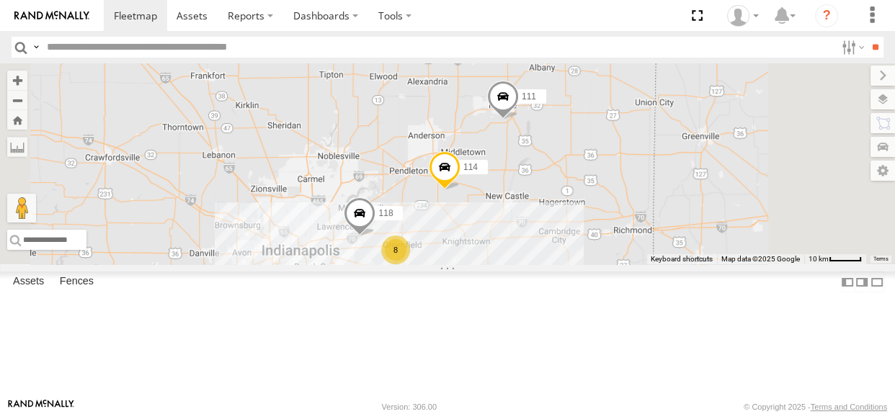
drag, startPoint x: 635, startPoint y: 283, endPoint x: 603, endPoint y: 288, distance: 32.0
click at [603, 264] on div "114 118 111 8" at bounding box center [447, 163] width 895 height 201
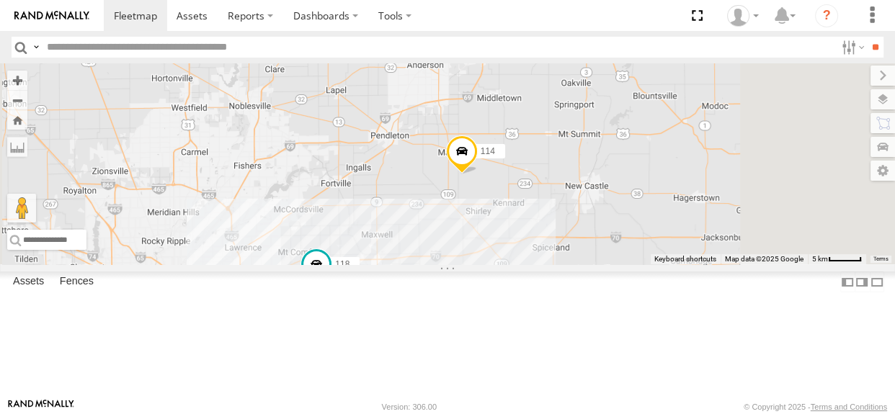
click at [478, 174] on span at bounding box center [462, 154] width 32 height 39
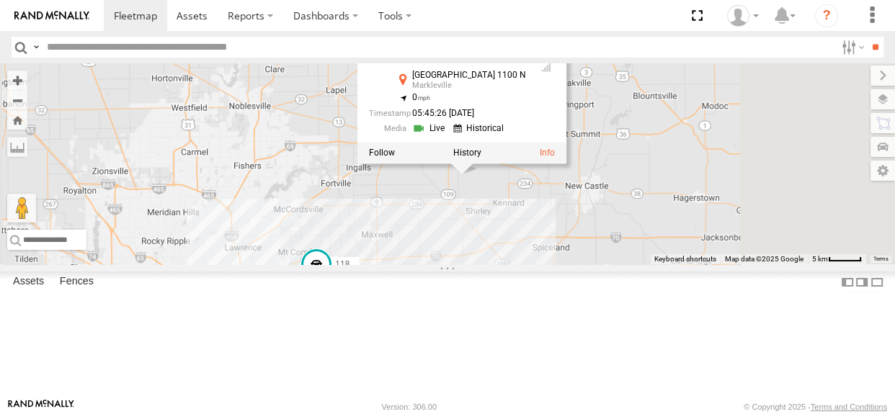
click at [644, 263] on div "114 8 118 111 114 [GEOGRAPHIC_DATA][STREET_ADDRESS] 39.94526 , -85.60859 0 05:4…" at bounding box center [447, 163] width 895 height 201
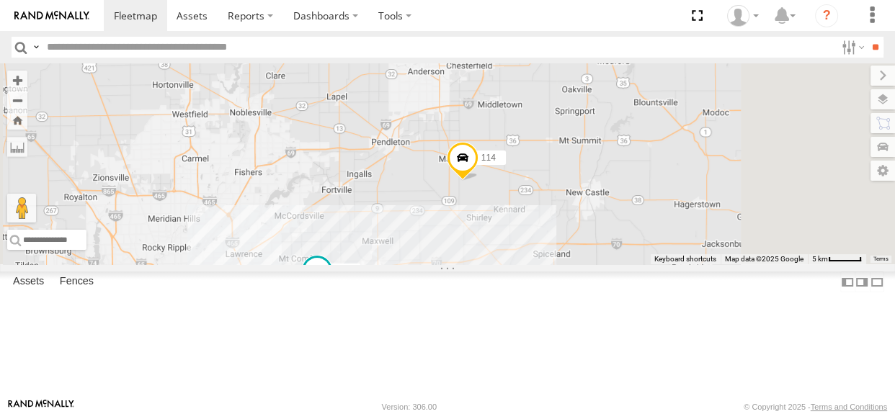
drag, startPoint x: 582, startPoint y: 231, endPoint x: 582, endPoint y: 239, distance: 8.0
click at [582, 239] on div "114 8 118 111" at bounding box center [447, 163] width 895 height 201
click at [587, 241] on div "114 8 118 111" at bounding box center [447, 163] width 895 height 201
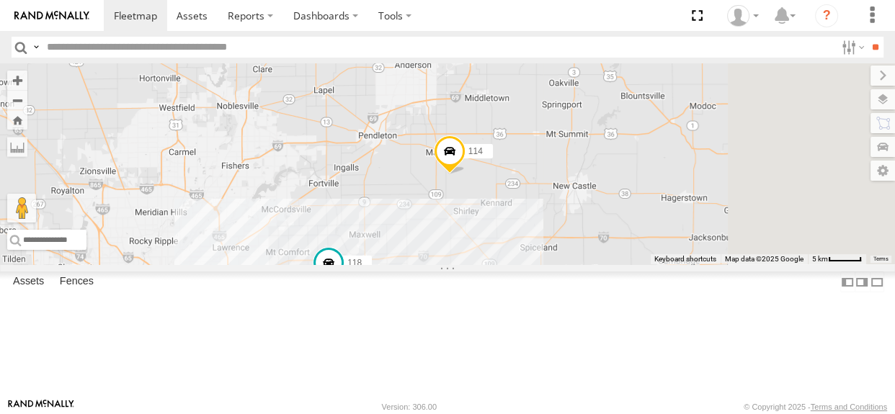
drag, startPoint x: 469, startPoint y: 315, endPoint x: 497, endPoint y: 277, distance: 47.4
click at [497, 264] on div "114 8 118 111" at bounding box center [447, 163] width 895 height 201
